Goal: Check status: Check status

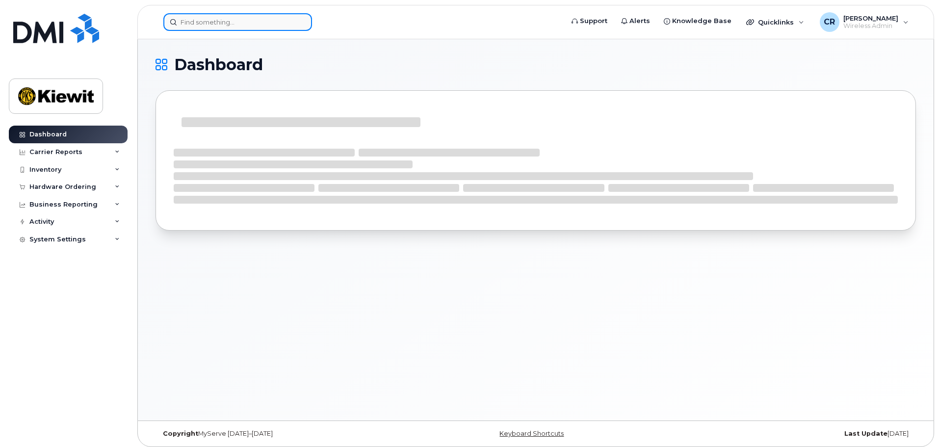
click at [209, 20] on input at bounding box center [237, 22] width 149 height 18
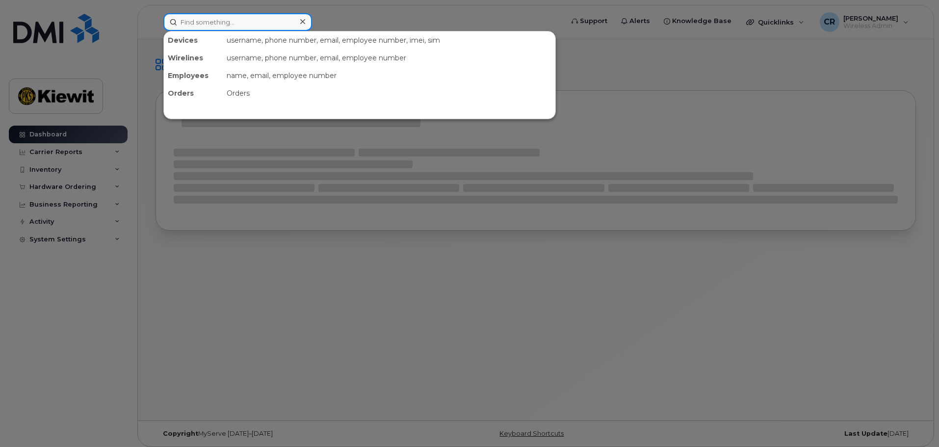
paste input "4024056380"
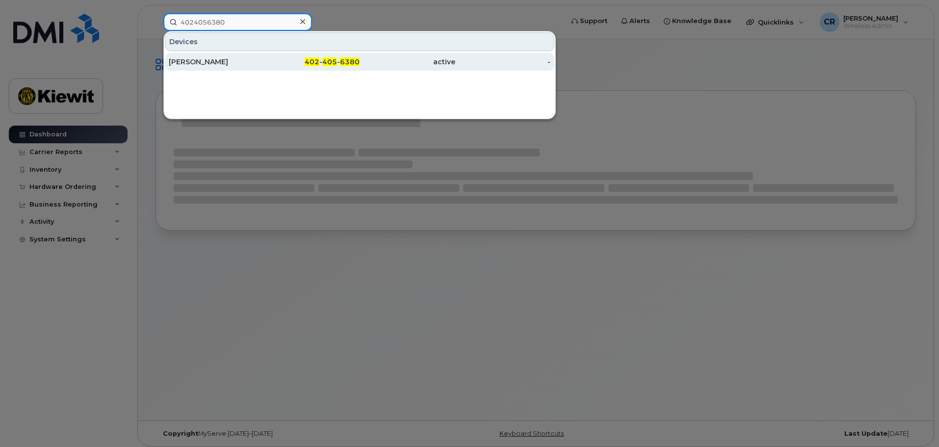
type input "4024056380"
click at [228, 64] on div "[PERSON_NAME]" at bounding box center [217, 62] width 96 height 10
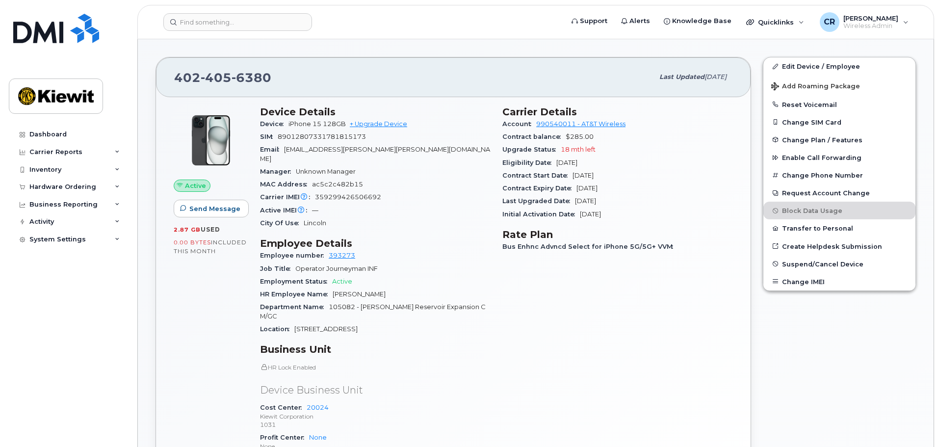
scroll to position [147, 0]
